Goal: Task Accomplishment & Management: Use online tool/utility

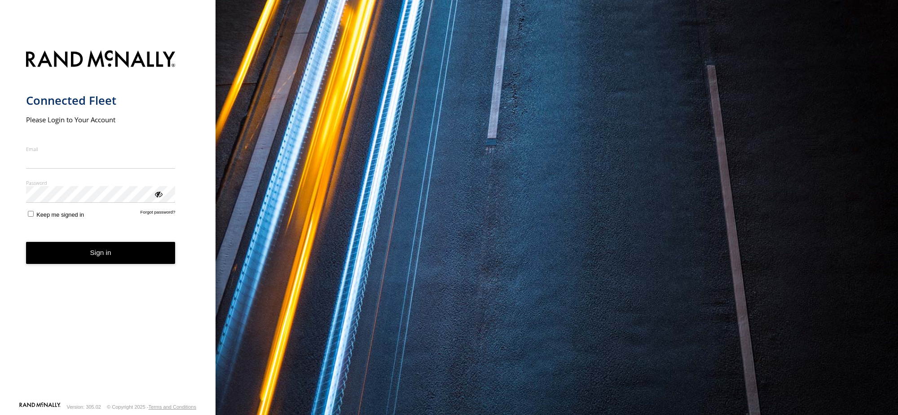
type input "**********"
click at [109, 259] on button "Sign in" at bounding box center [101, 253] width 150 height 22
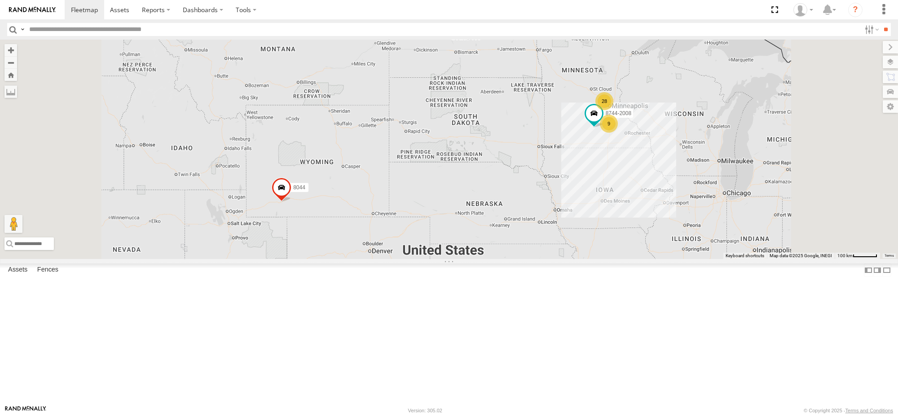
scroll to position [75, 0]
click at [0, 0] on link at bounding box center [0, 0] width 0 height 0
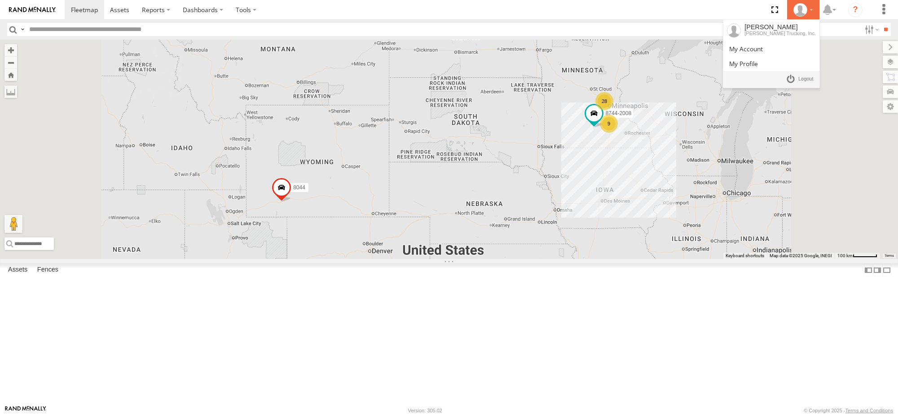
click at [812, 8] on div at bounding box center [804, 9] width 26 height 13
click at [805, 81] on span at bounding box center [806, 79] width 15 height 10
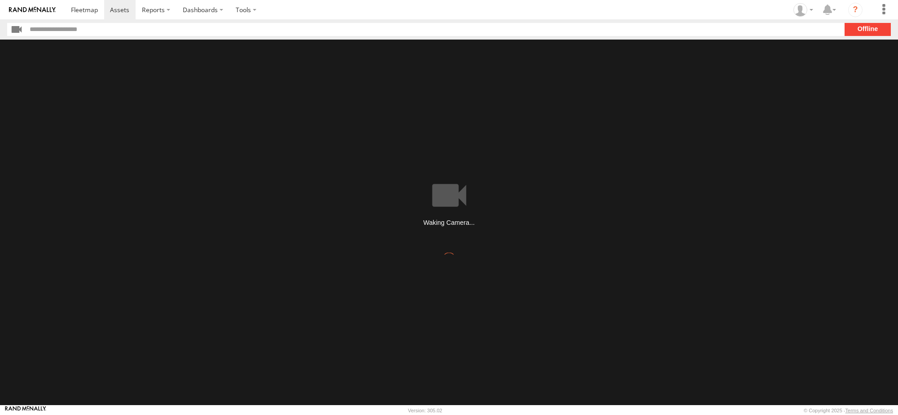
click at [395, 210] on main at bounding box center [449, 222] width 898 height 365
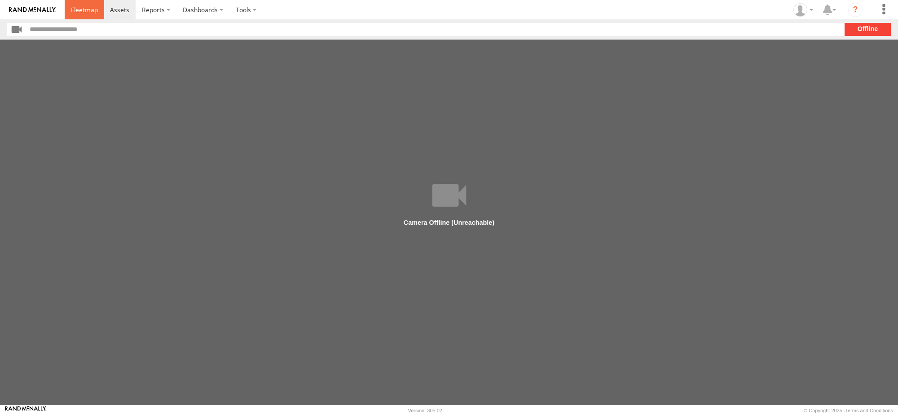
click at [88, 10] on span at bounding box center [84, 9] width 27 height 9
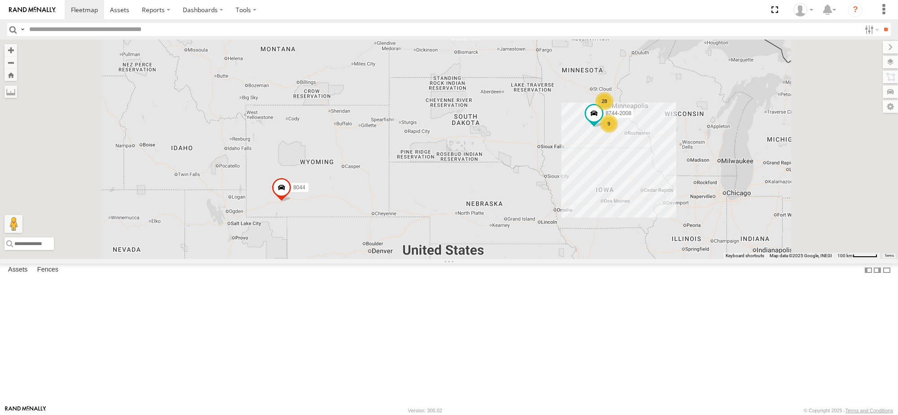
click at [0, 0] on span at bounding box center [0, 0] width 0 height 0
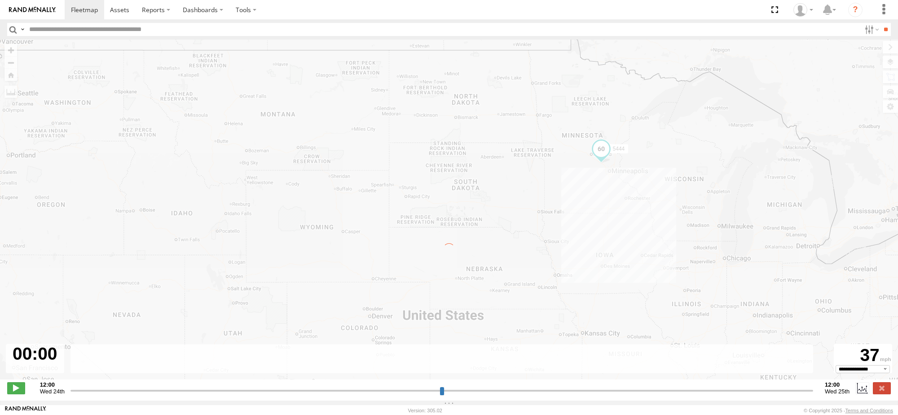
type input "**********"
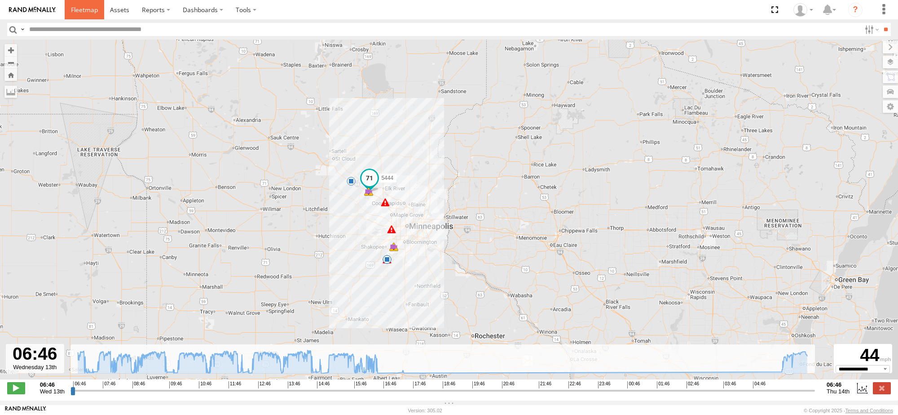
click at [83, 8] on span at bounding box center [84, 9] width 27 height 9
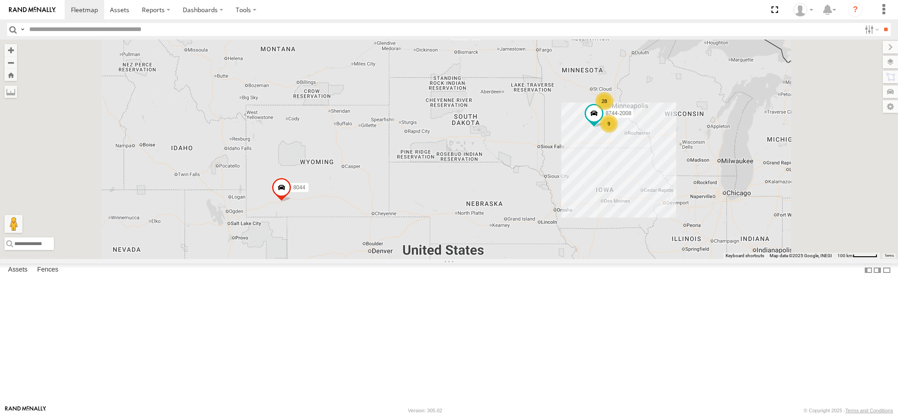
click at [0, 0] on link at bounding box center [0, 0] width 0 height 0
